Goal: Task Accomplishment & Management: Understand process/instructions

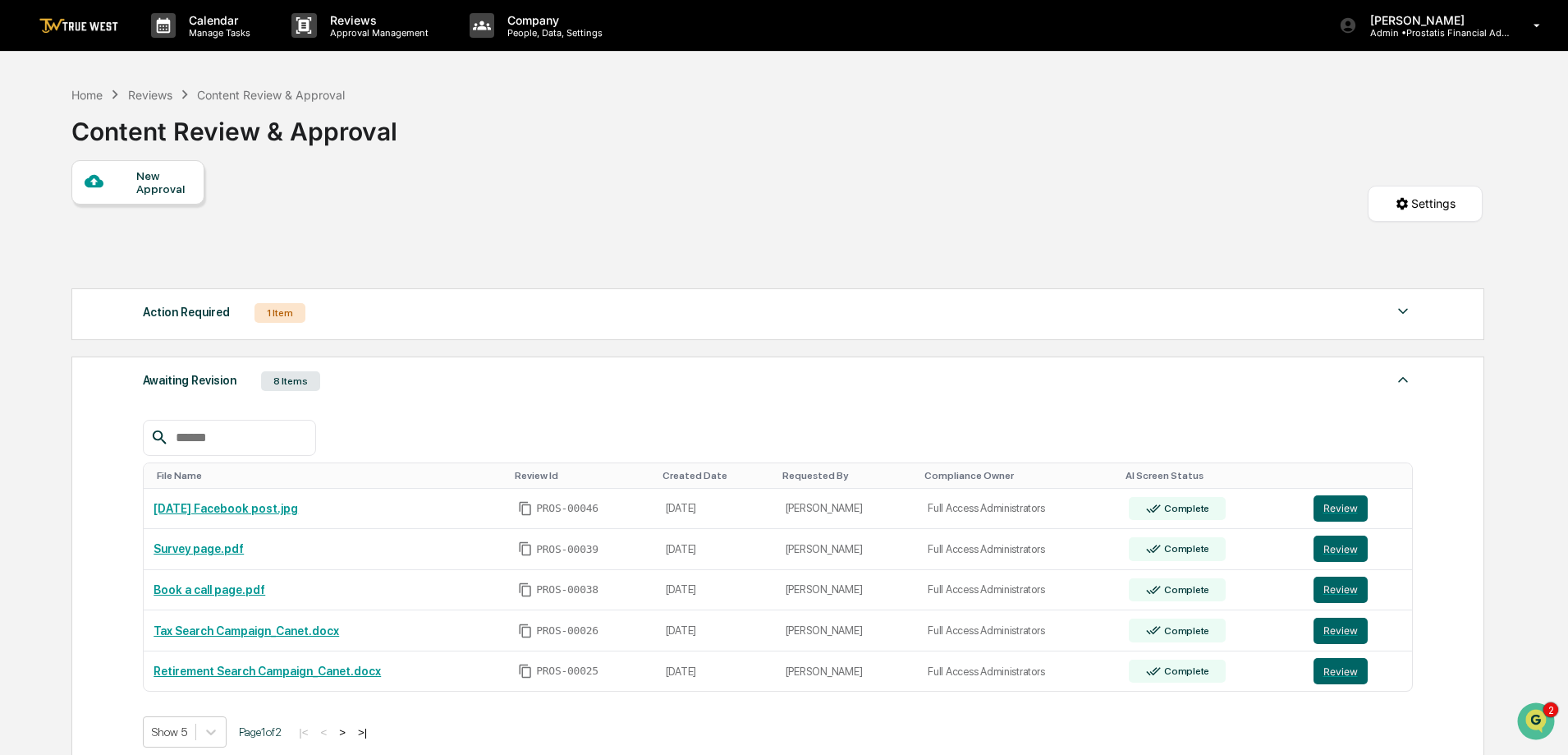
click at [169, 319] on div "Action Required" at bounding box center [186, 312] width 87 height 21
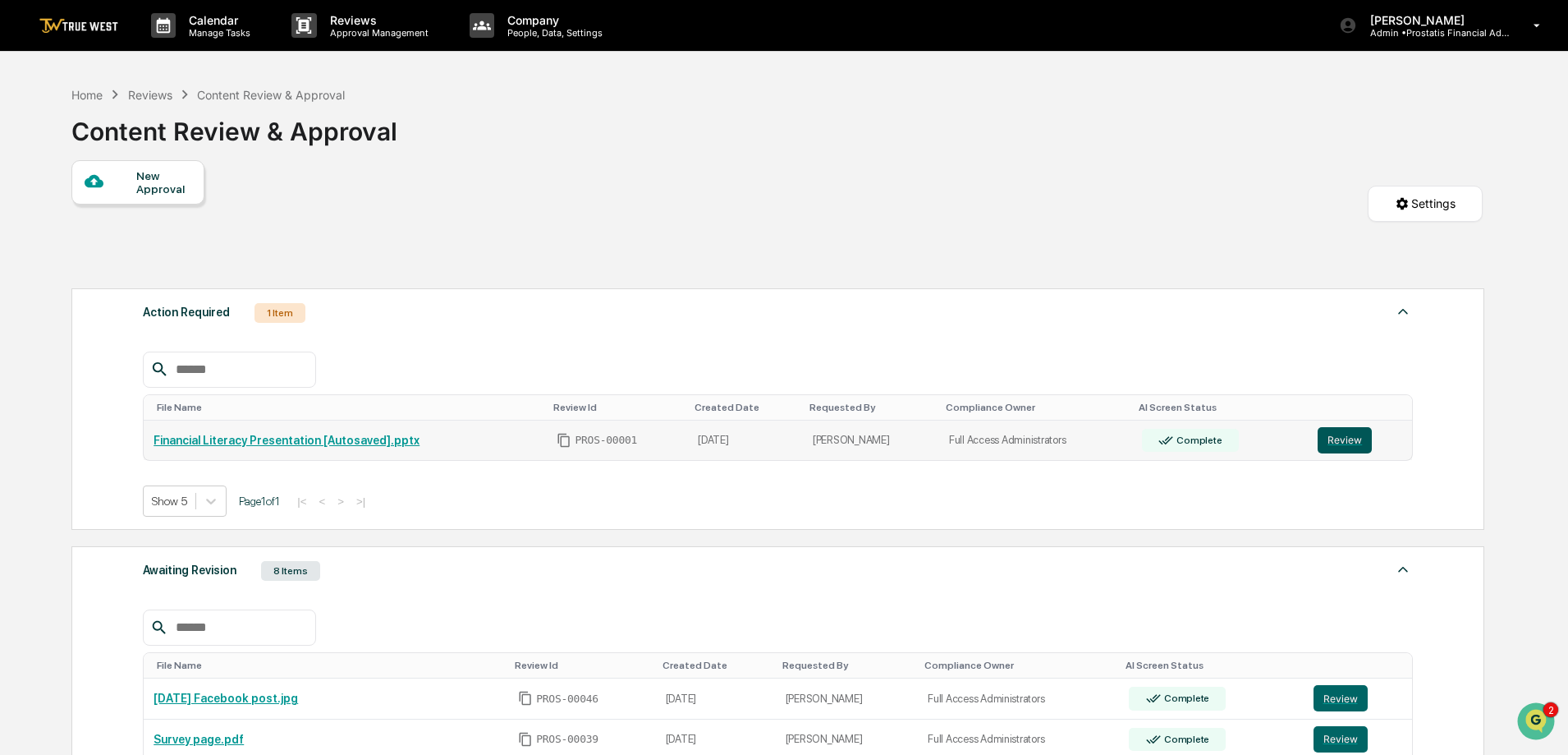
click at [1347, 445] on button "Review" at bounding box center [1345, 440] width 54 height 27
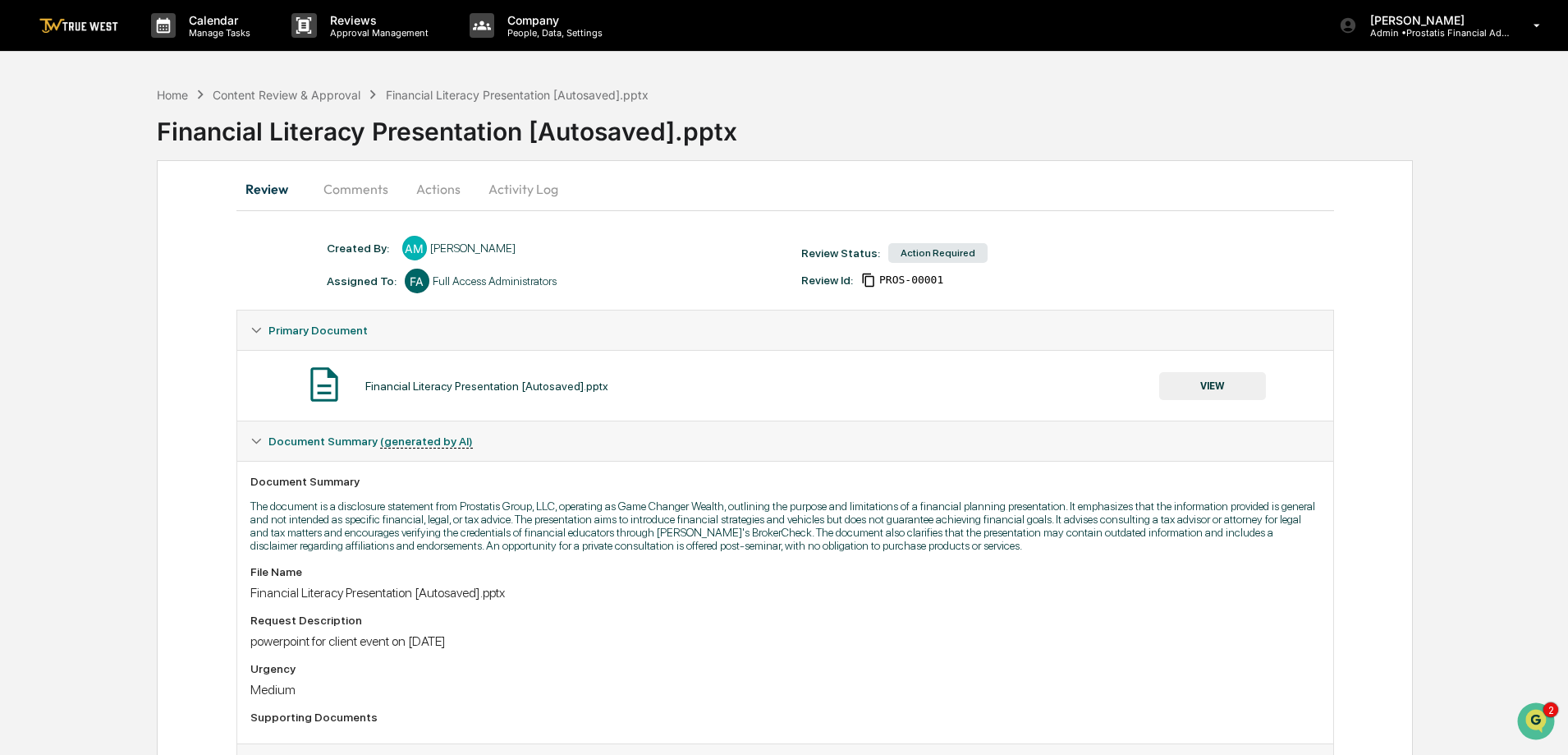
click at [441, 178] on button "Actions" at bounding box center [438, 189] width 74 height 40
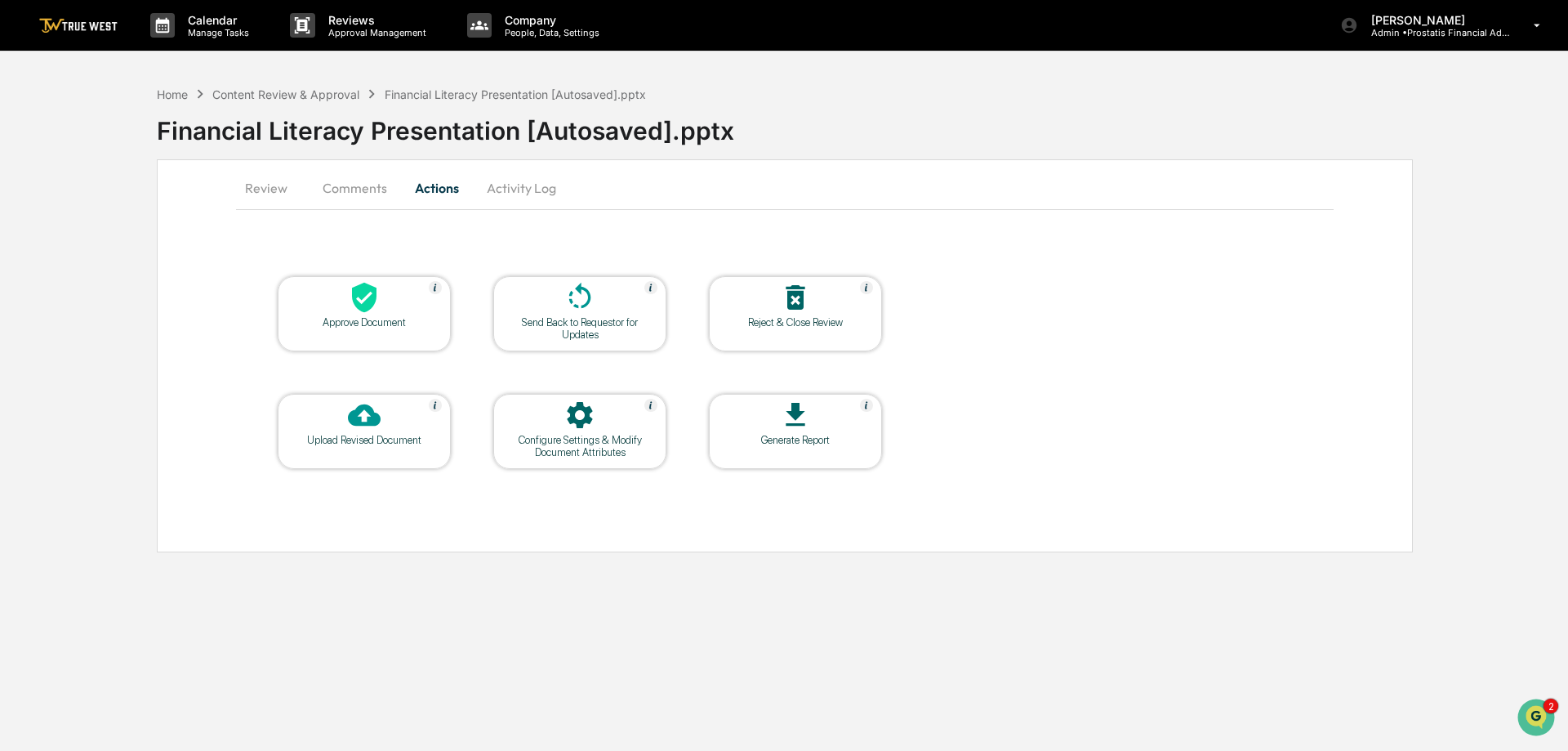
click at [528, 188] on button "Activity Log" at bounding box center [521, 188] width 96 height 39
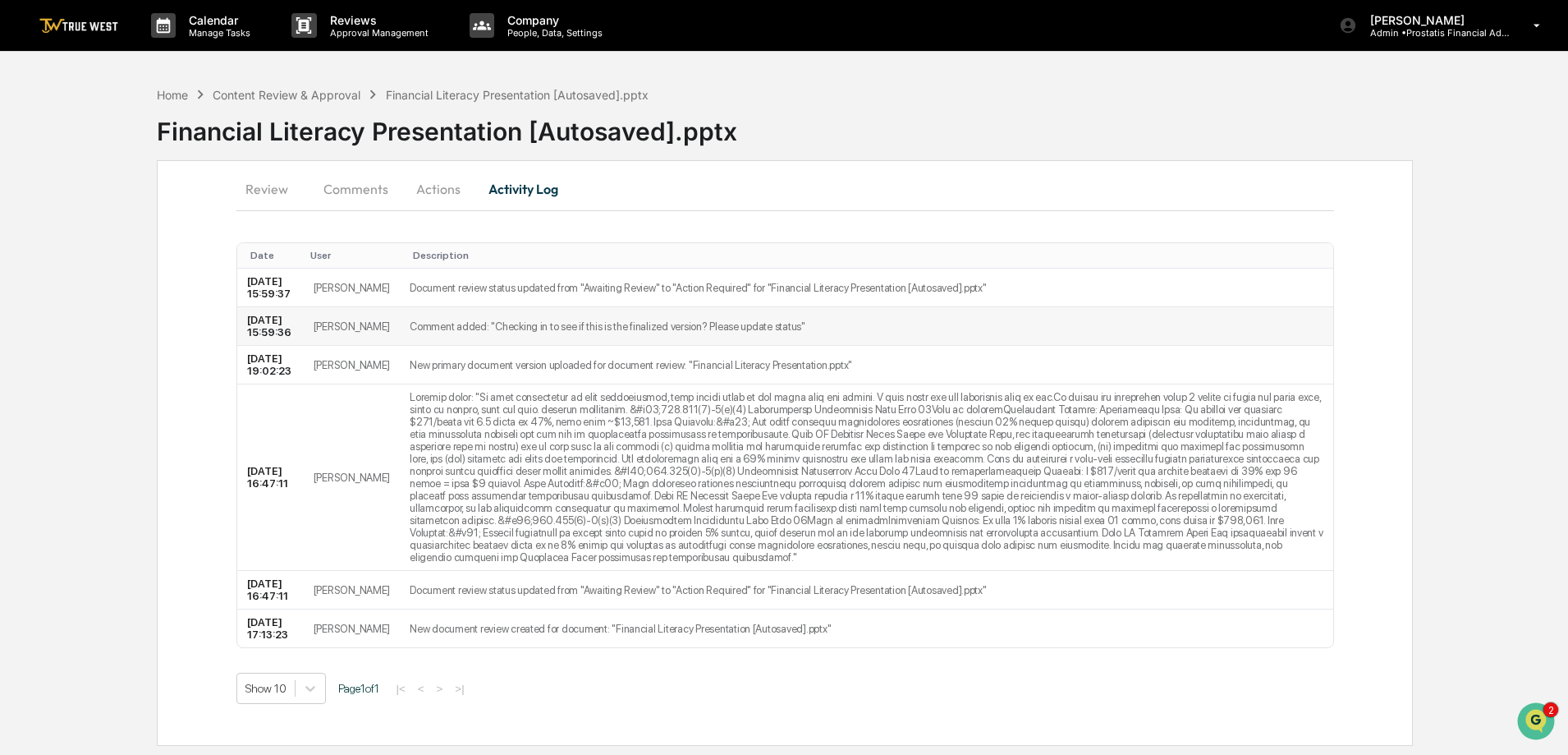
scroll to position [28, 0]
click at [437, 169] on button "Actions" at bounding box center [438, 189] width 74 height 40
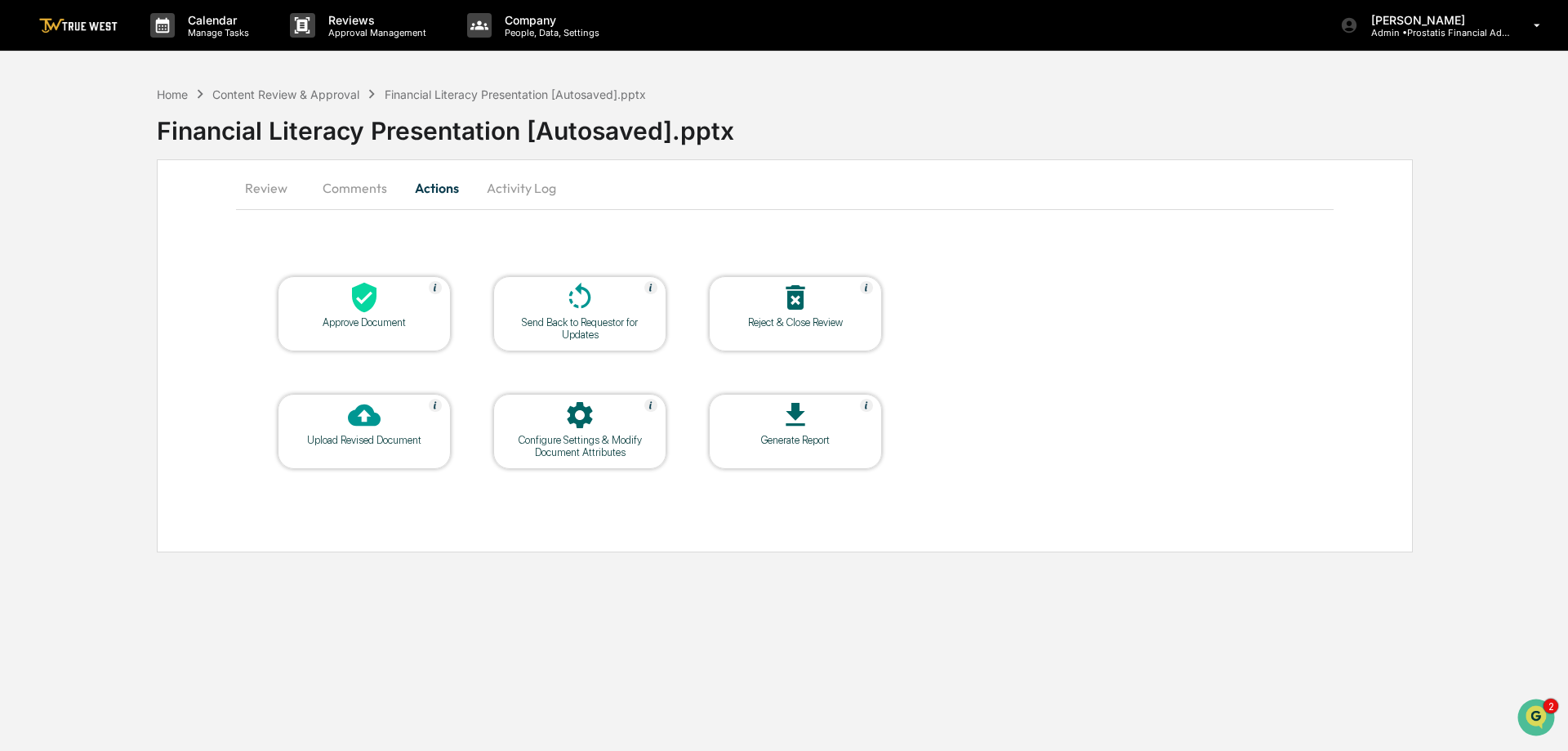
click at [371, 188] on button "Comments" at bounding box center [355, 188] width 91 height 39
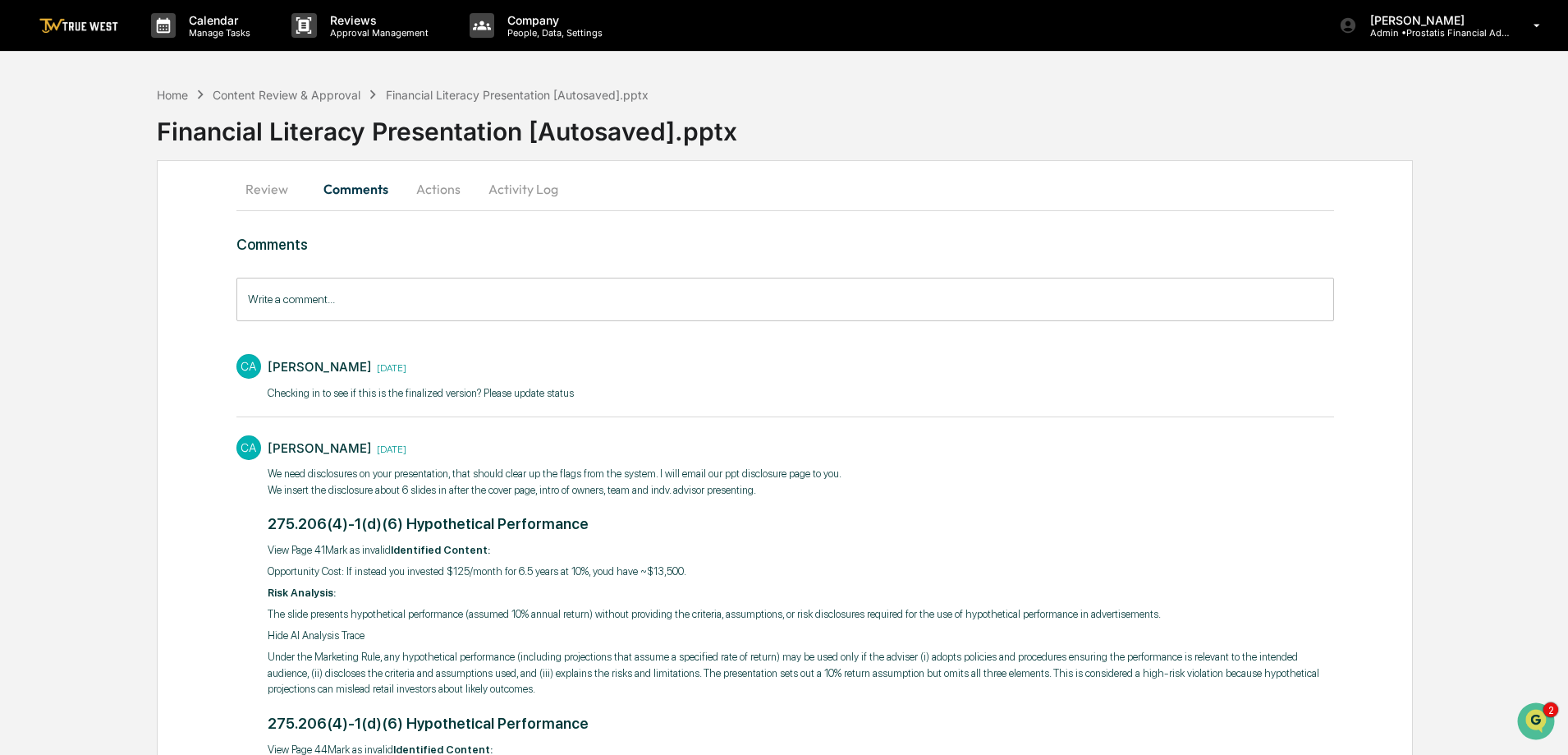
click at [277, 179] on button "Review" at bounding box center [273, 189] width 74 height 40
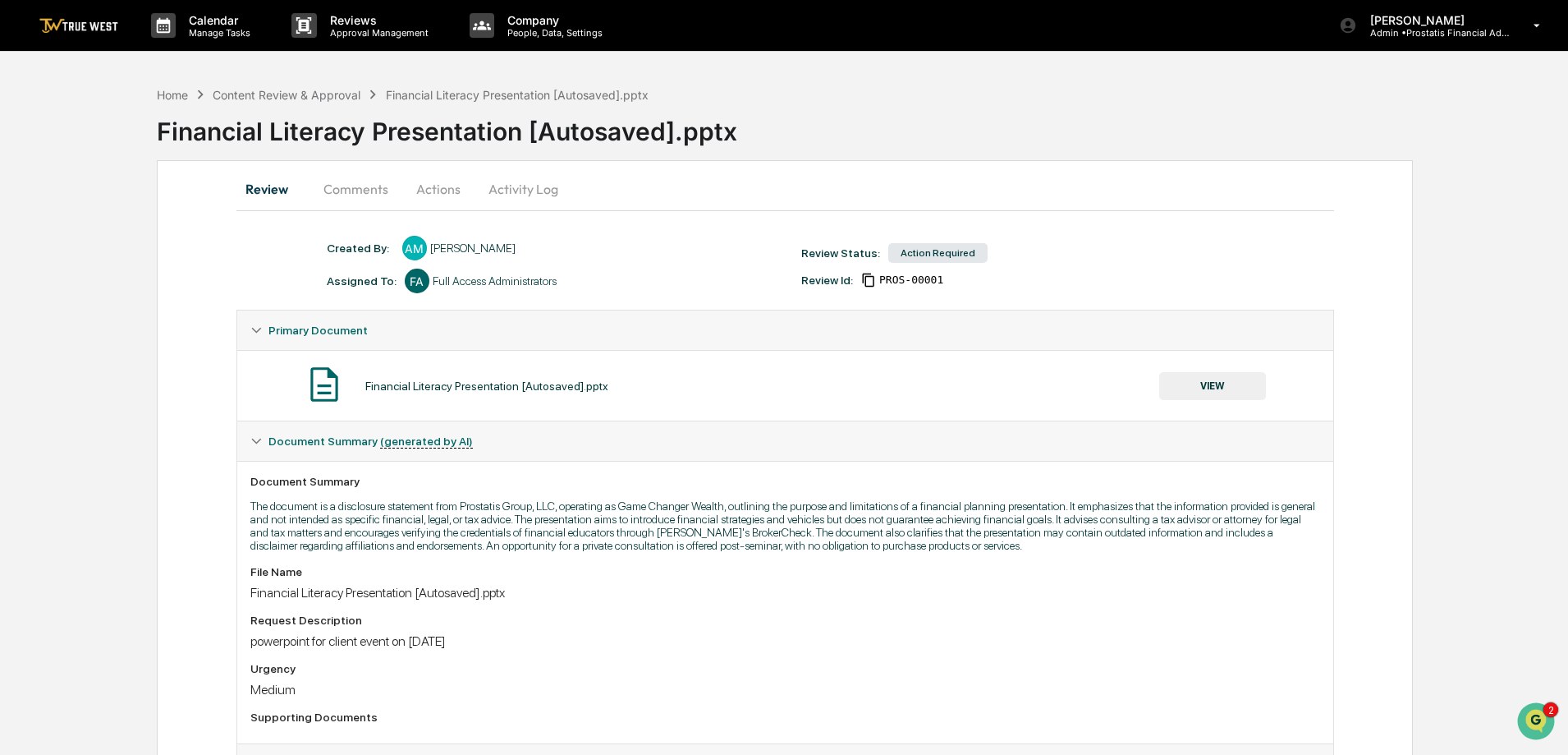
click at [1207, 388] on button "VIEW" at bounding box center [1212, 386] width 107 height 28
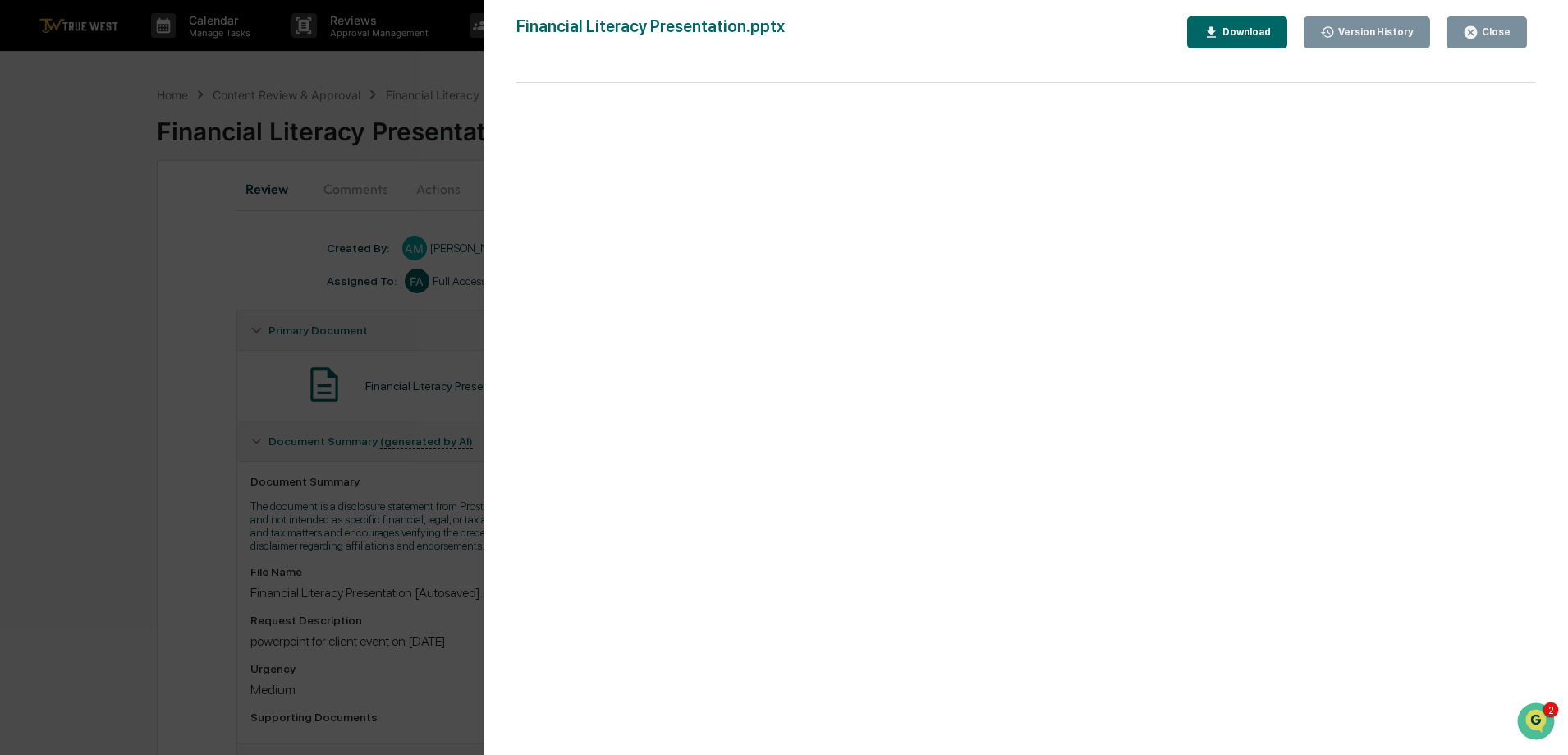
click at [1495, 27] on div "Close" at bounding box center [1494, 32] width 32 height 12
